Goal: Task Accomplishment & Management: Manage account settings

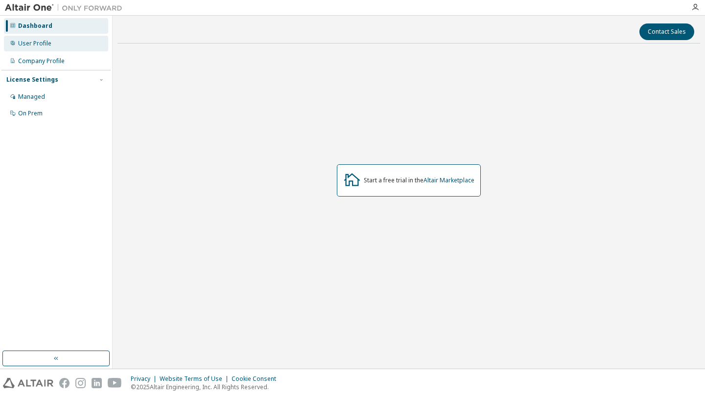
click at [61, 43] on div "User Profile" at bounding box center [56, 44] width 104 height 16
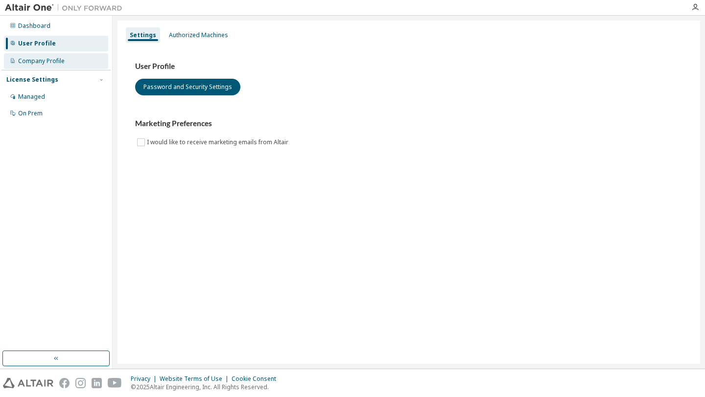
click at [63, 59] on div "Company Profile" at bounding box center [41, 61] width 46 height 8
